Goal: Transaction & Acquisition: Purchase product/service

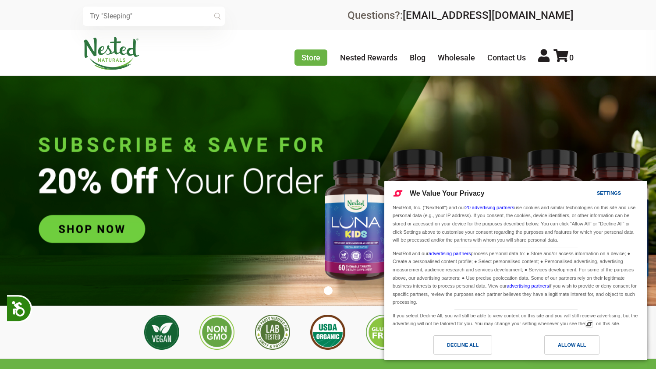
scroll to position [0, 462]
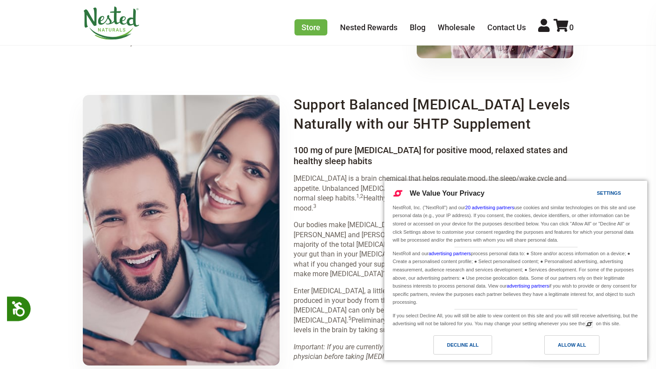
scroll to position [1108, 0]
